Goal: Understand process/instructions

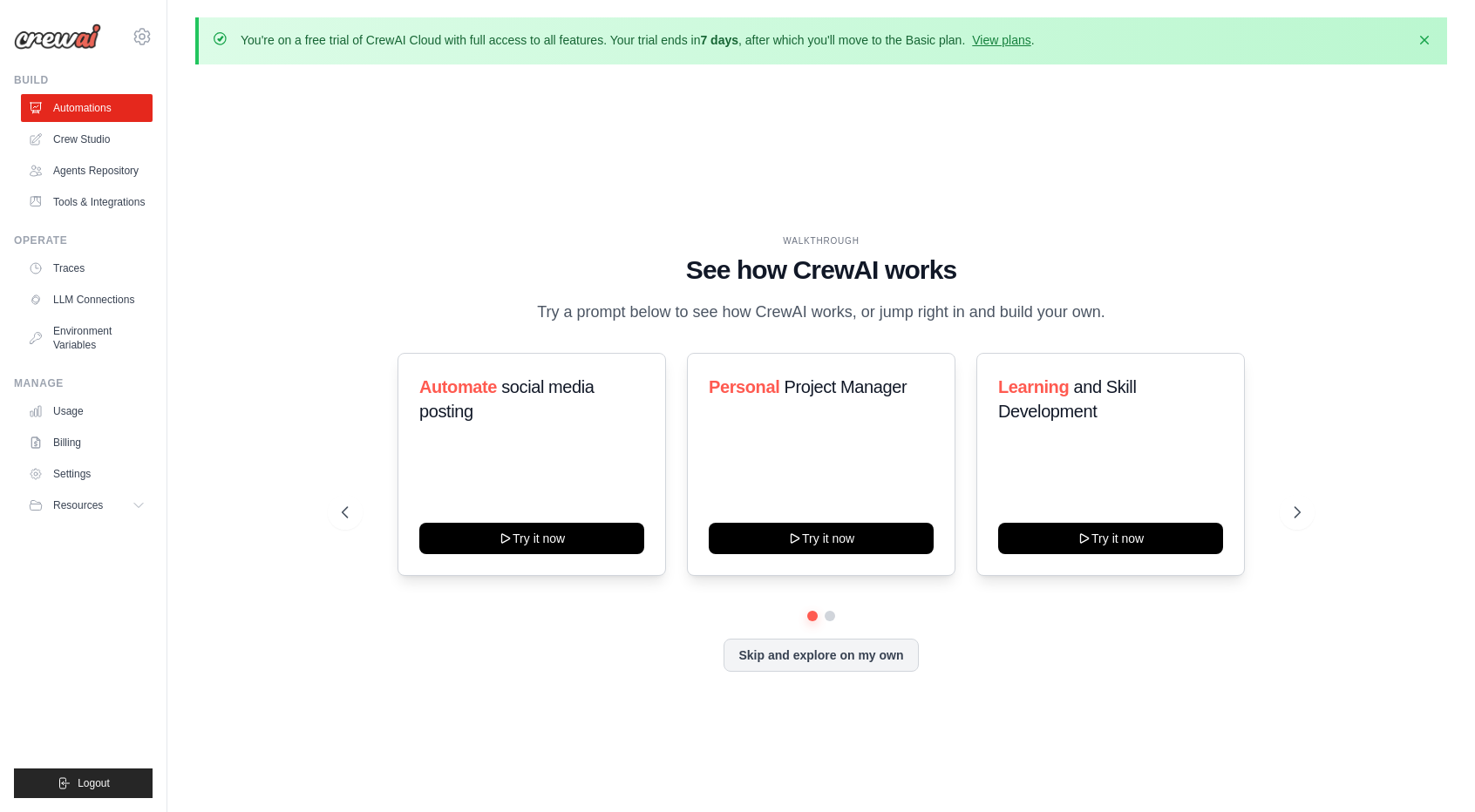
click at [1474, 356] on div "You're on a free trial of CrewAI Cloud with full access to all features. Your t…" at bounding box center [821, 437] width 1308 height 838
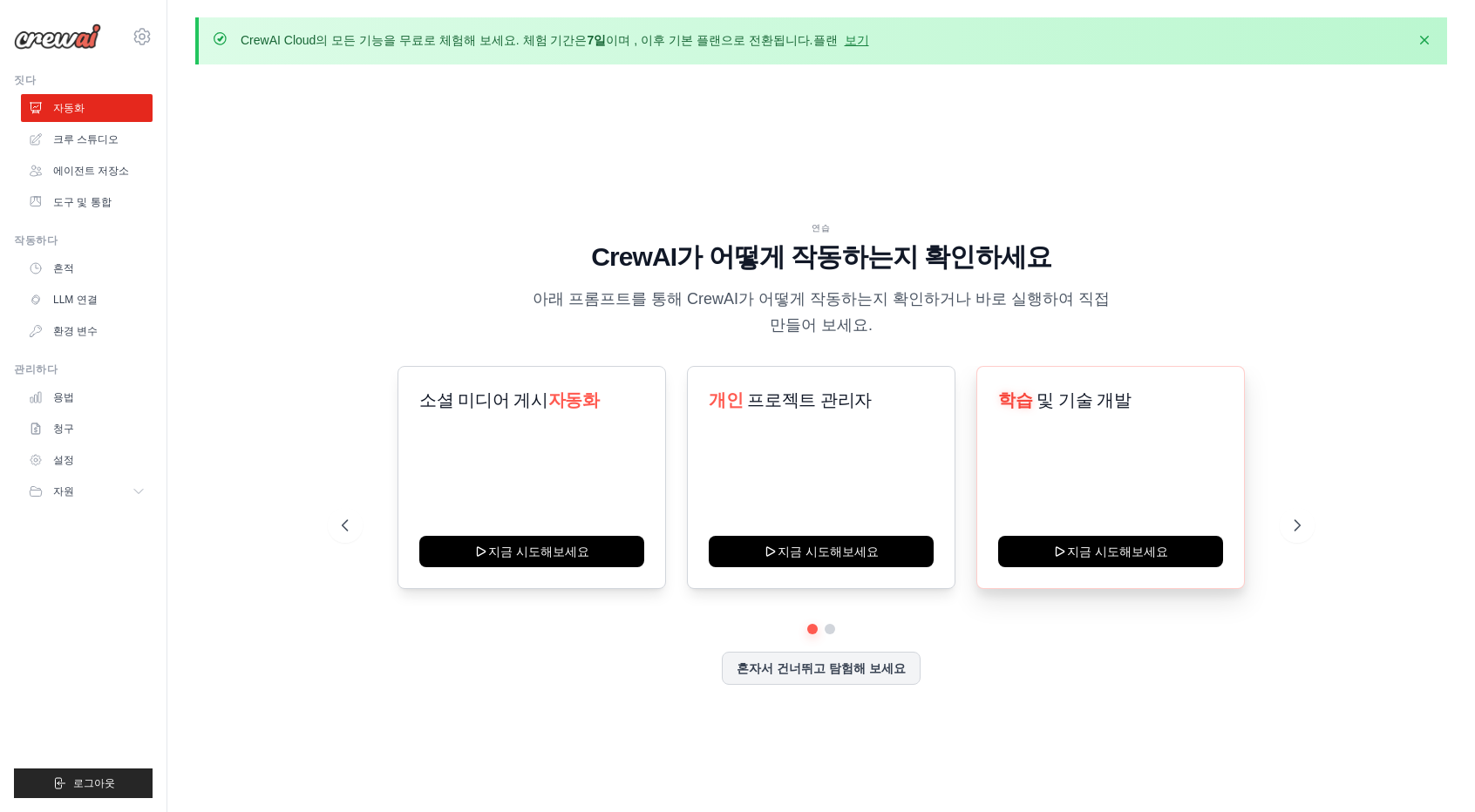
scroll to position [59, 0]
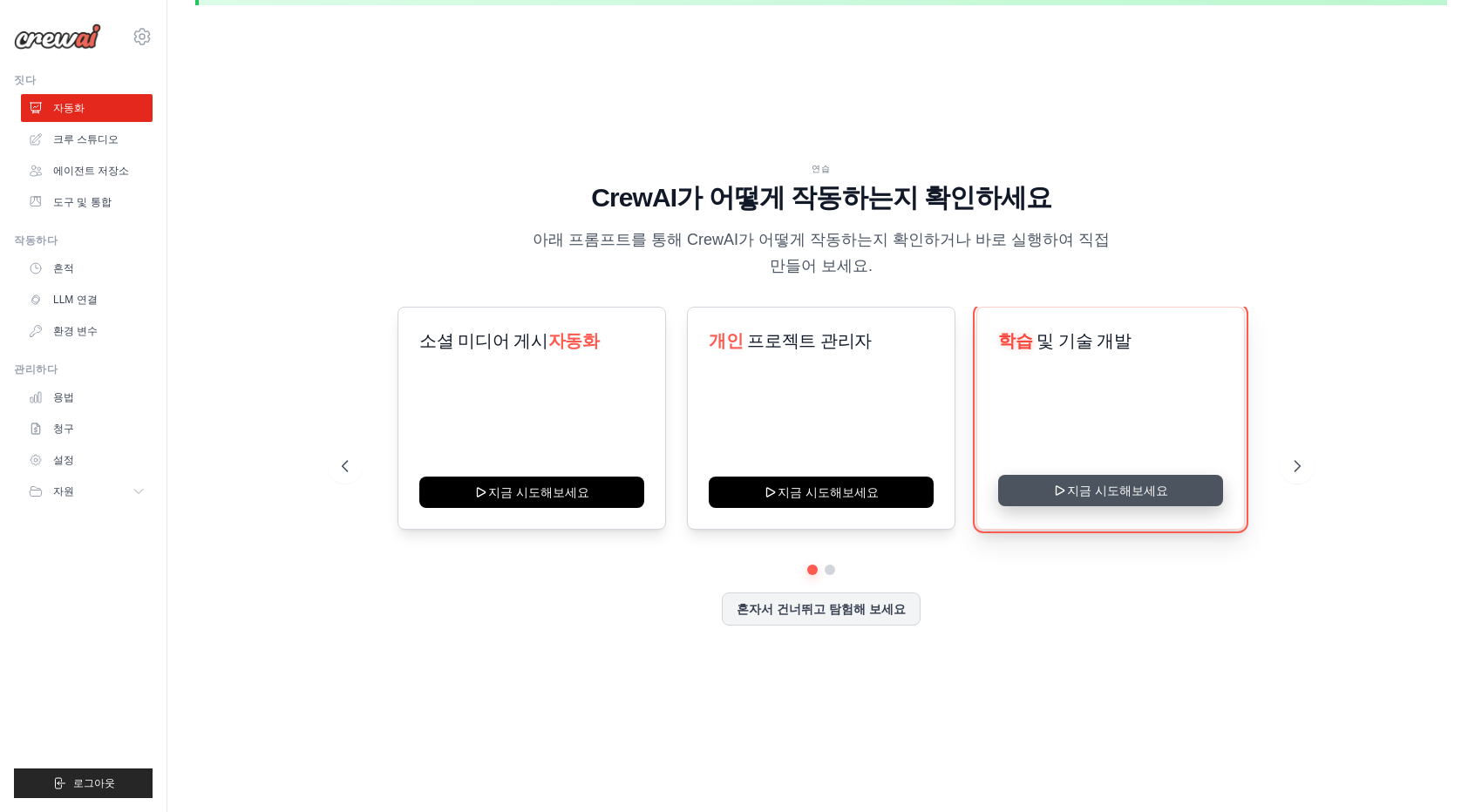
click at [1093, 494] on button "지금 시도해보세요" at bounding box center [1110, 491] width 225 height 31
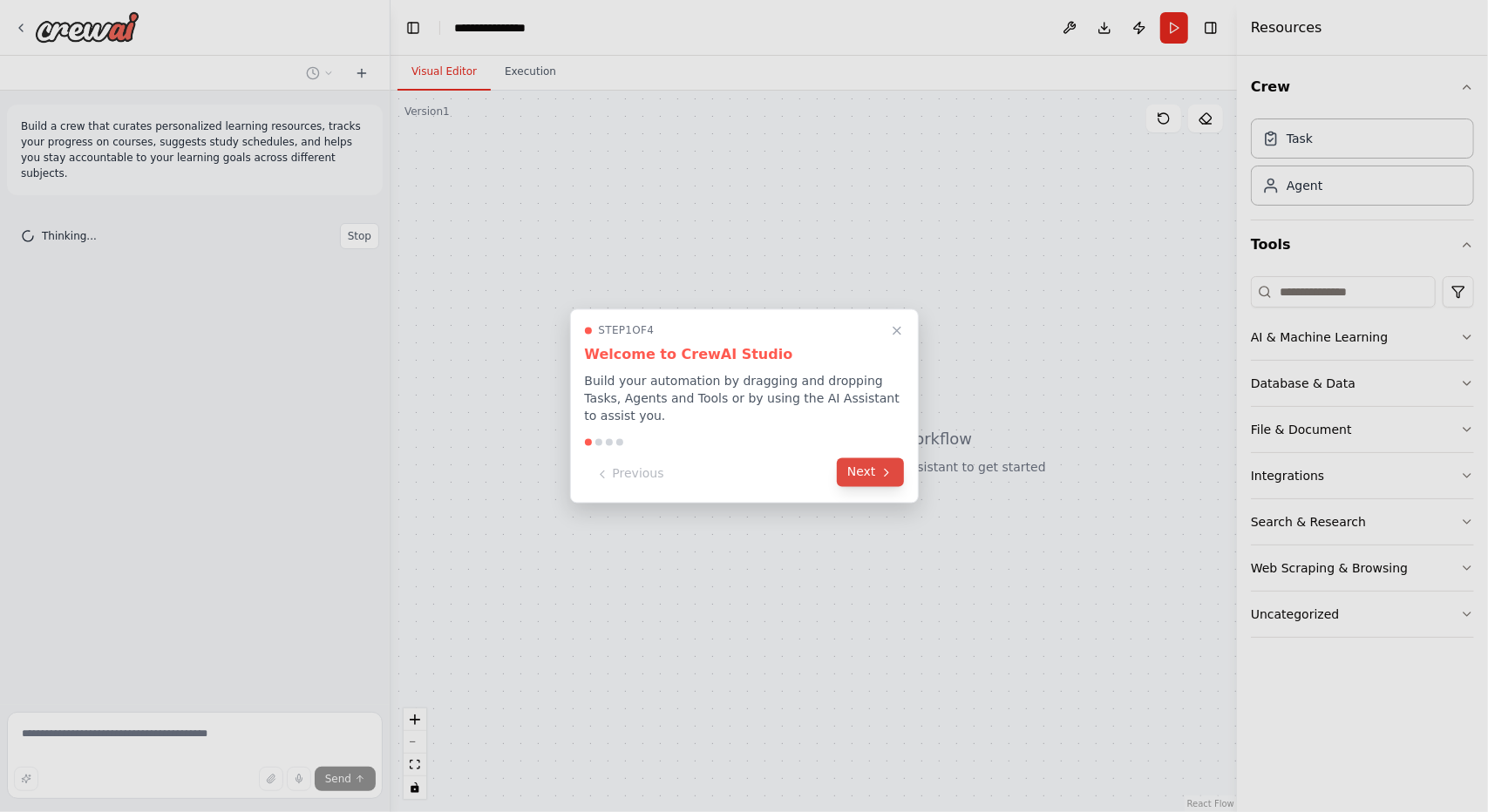
click at [860, 467] on button "Next" at bounding box center [869, 473] width 67 height 29
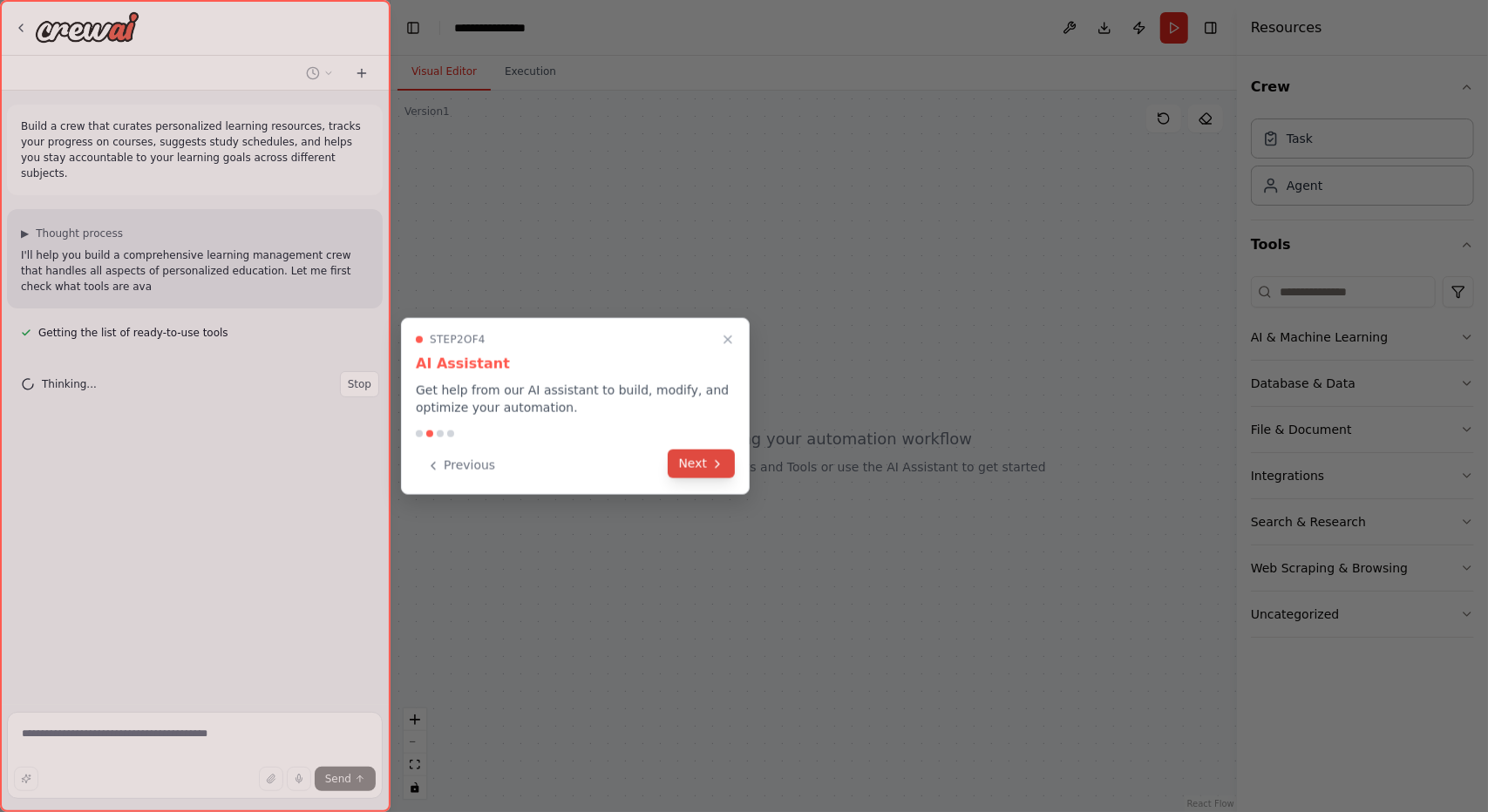
click at [710, 464] on button "Next" at bounding box center [701, 464] width 67 height 29
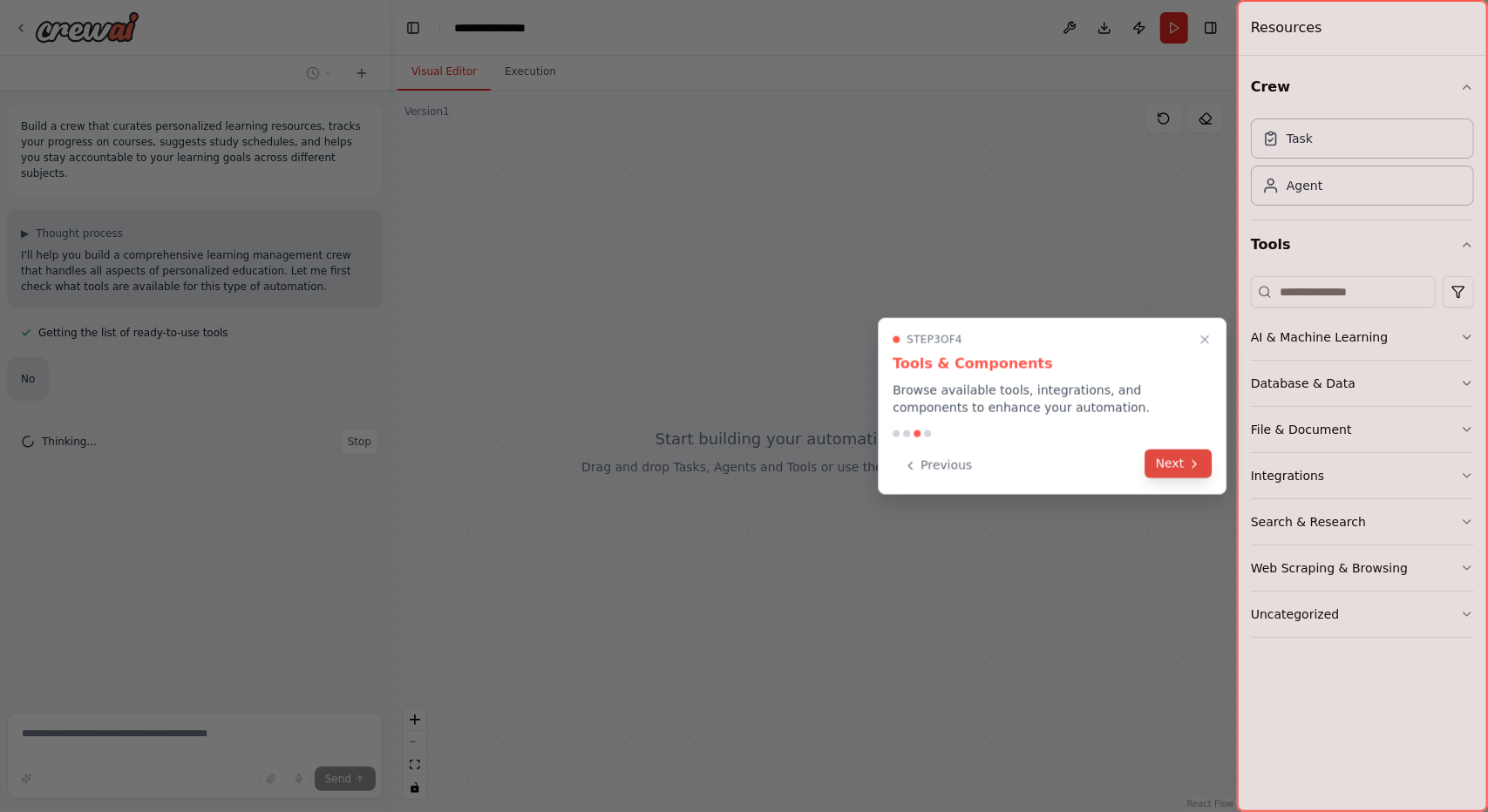
click at [1207, 472] on button "Next" at bounding box center [1179, 464] width 67 height 29
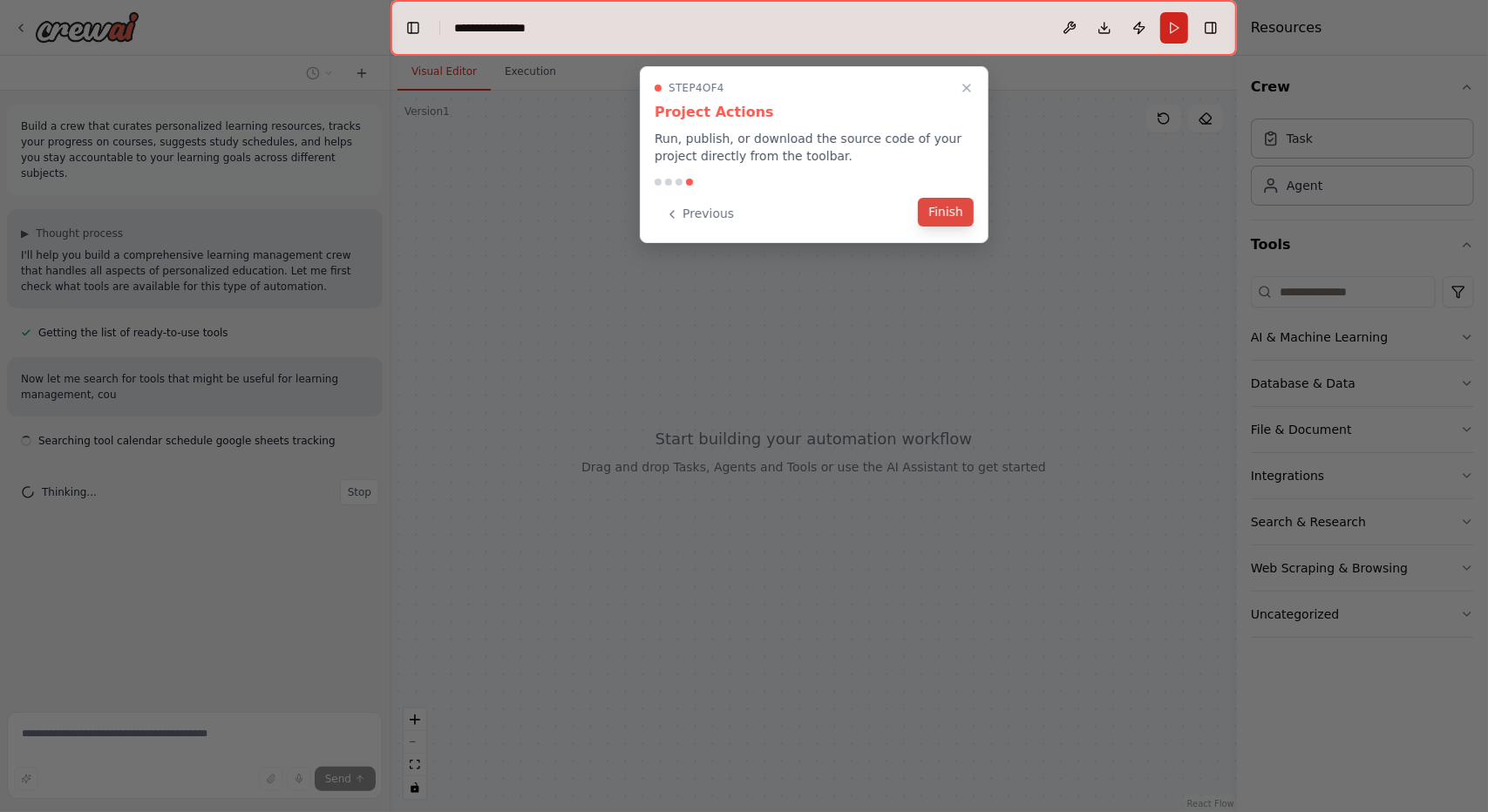
click at [957, 215] on button "Finish" at bounding box center [946, 212] width 55 height 29
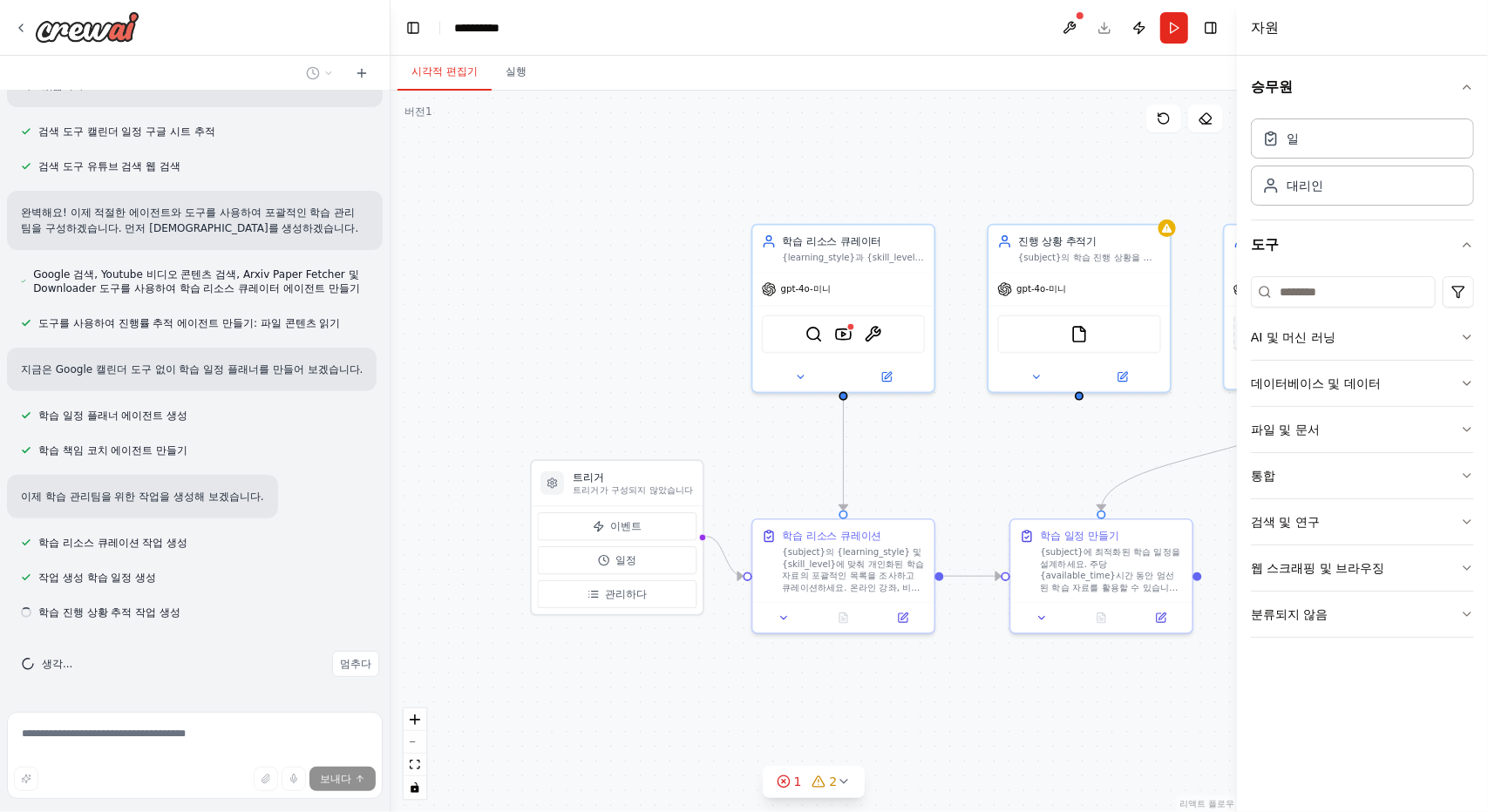
scroll to position [320, 0]
